Goal: Information Seeking & Learning: Learn about a topic

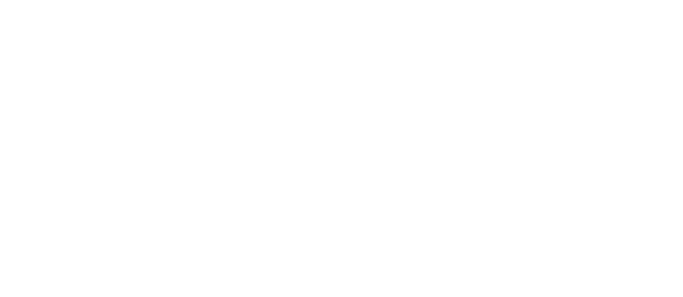
scroll to position [1889, 0]
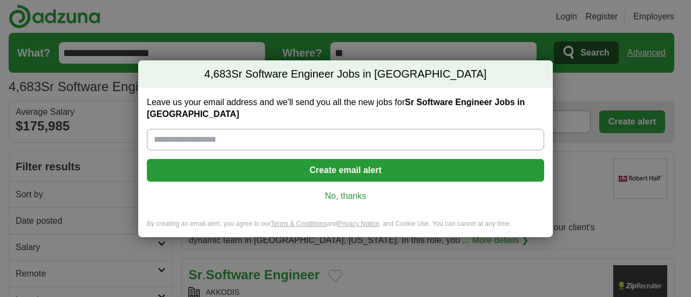
click at [337, 195] on link "No, thanks" at bounding box center [345, 197] width 380 height 12
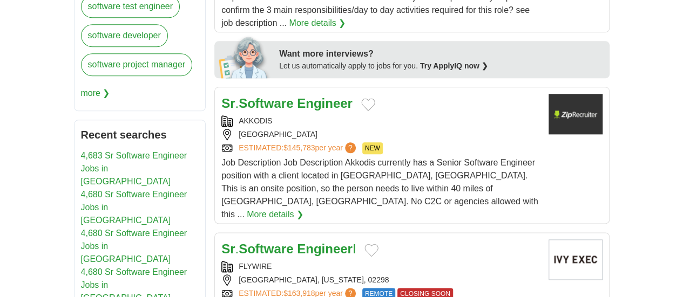
scroll to position [629, 0]
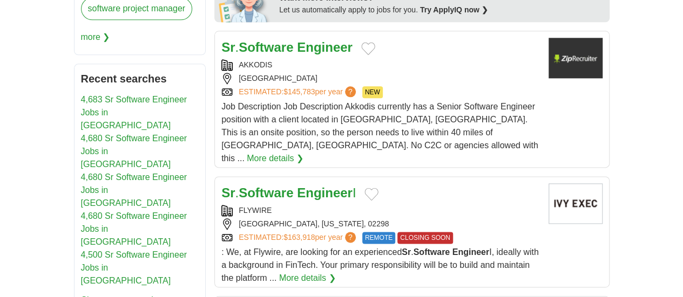
click at [246, 186] on strong "Software" at bounding box center [266, 193] width 55 height 15
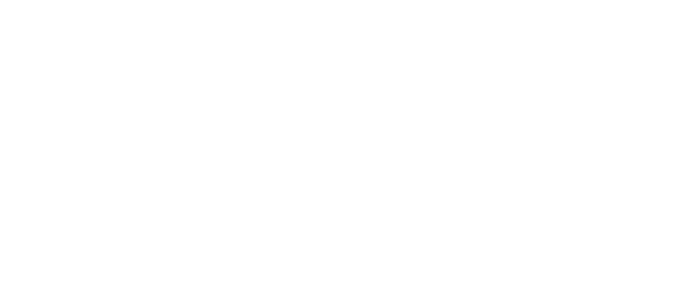
scroll to position [1709, 0]
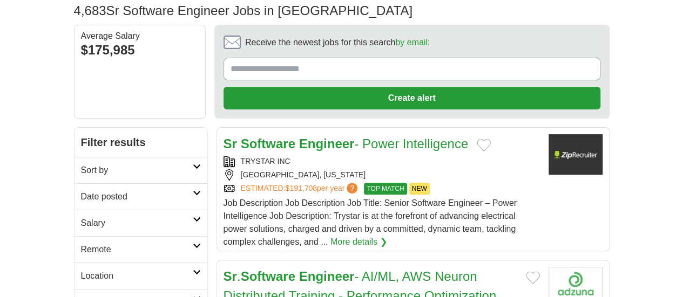
scroll to position [90, 0]
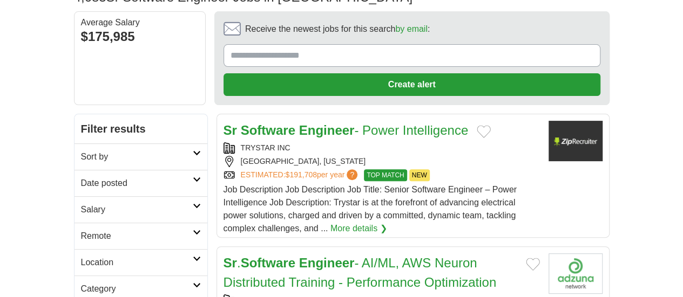
click at [299, 123] on strong "Engineer" at bounding box center [327, 130] width 56 height 15
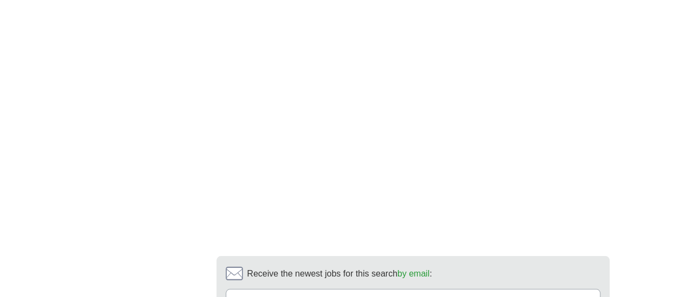
scroll to position [1889, 0]
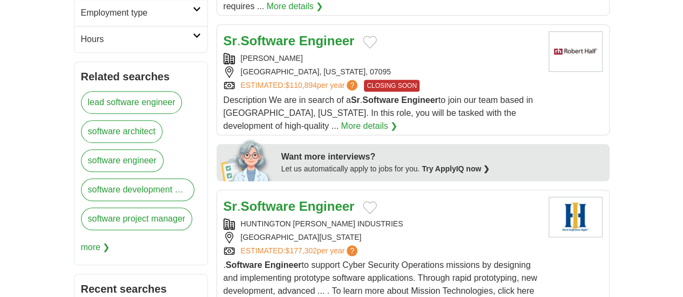
scroll to position [90, 0]
